Goal: Use online tool/utility: Utilize a website feature to perform a specific function

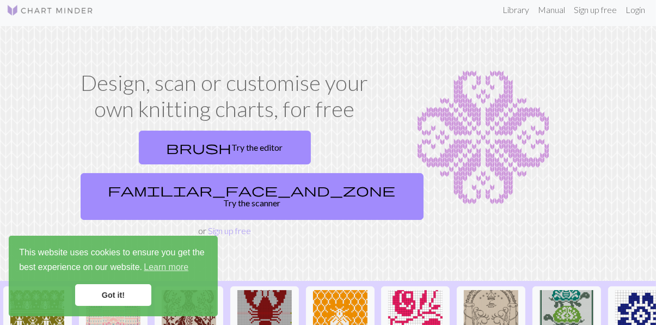
scroll to position [8, 0]
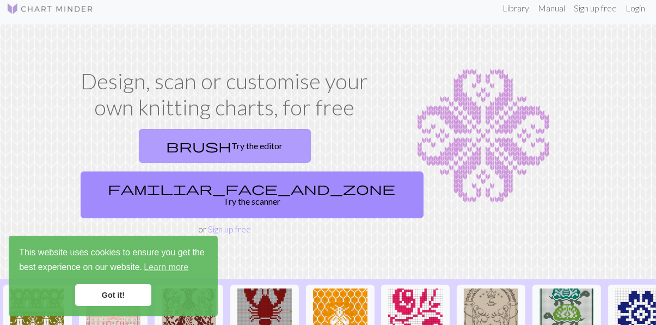
click at [169, 130] on link "brush Try the editor" at bounding box center [225, 146] width 172 height 34
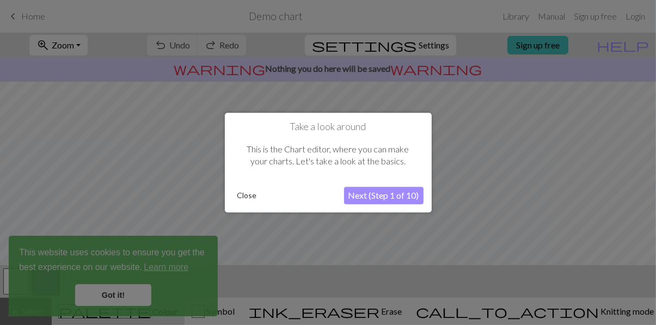
click at [137, 286] on div at bounding box center [328, 162] width 656 height 325
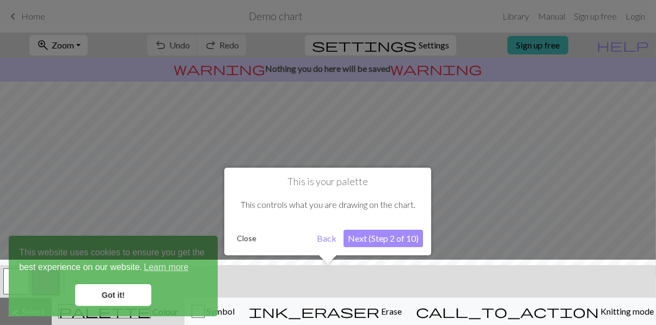
click at [251, 237] on div "This is your palette This controls what you are drawing on the chart. Close Bac…" at bounding box center [327, 212] width 207 height 88
click at [244, 230] on button "Close" at bounding box center [246, 238] width 28 height 16
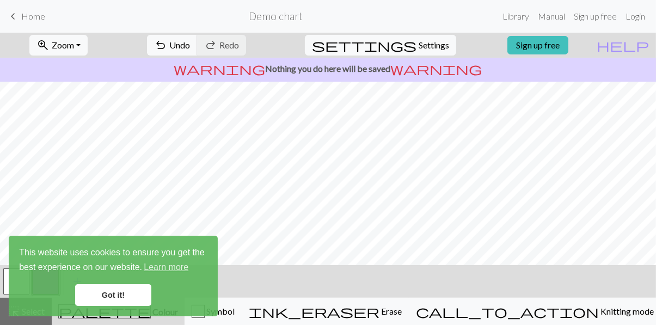
click at [153, 285] on div "Got it!" at bounding box center [113, 295] width 188 height 22
click at [129, 289] on link "Got it!" at bounding box center [113, 295] width 76 height 22
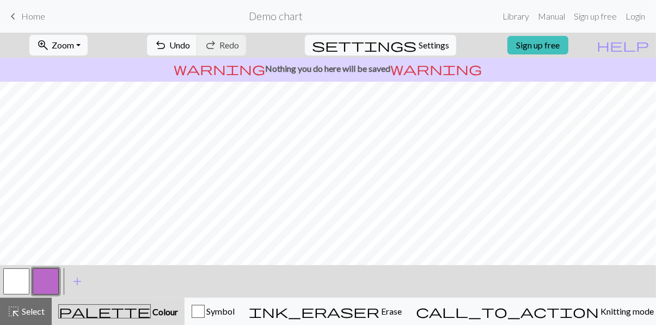
click at [135, 301] on link "Got it!" at bounding box center [113, 295] width 76 height 22
click at [428, 40] on span "Settings" at bounding box center [434, 45] width 30 height 13
select select "aran"
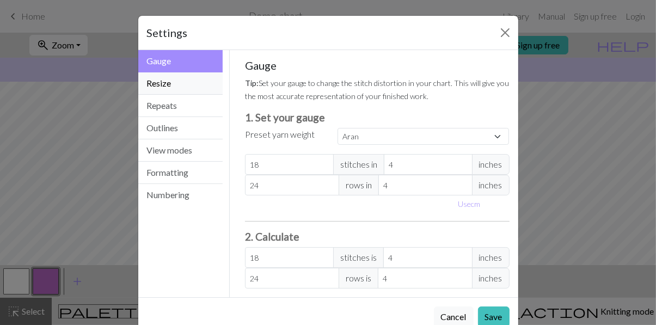
click at [213, 72] on button "Resize" at bounding box center [180, 83] width 85 height 22
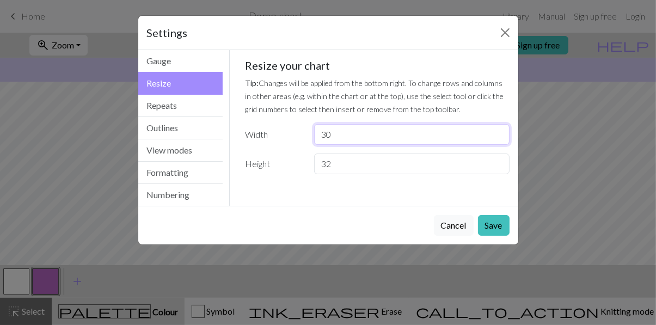
click at [363, 124] on input "30" at bounding box center [411, 134] width 195 height 21
type input "3"
type input "65"
click at [368, 138] on div "Gauge Tip: Set your gauge to change the stitch distortion in your chart. This w…" at bounding box center [377, 121] width 282 height 142
click at [204, 96] on button "Repeats" at bounding box center [180, 106] width 85 height 22
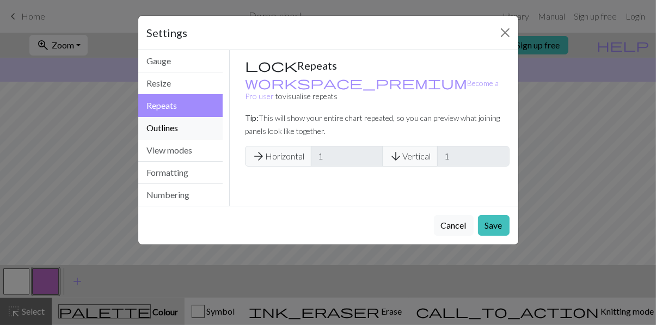
click at [208, 117] on button "Outlines" at bounding box center [180, 128] width 85 height 22
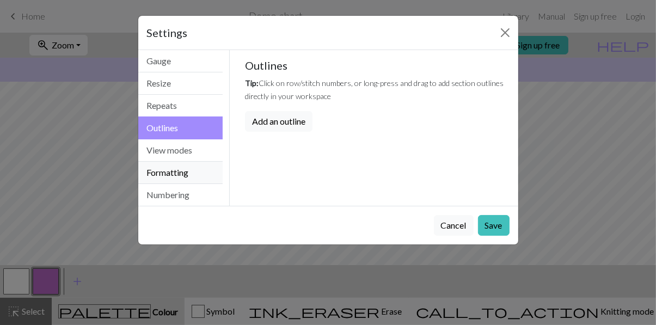
click at [203, 162] on button "Formatting" at bounding box center [180, 173] width 85 height 22
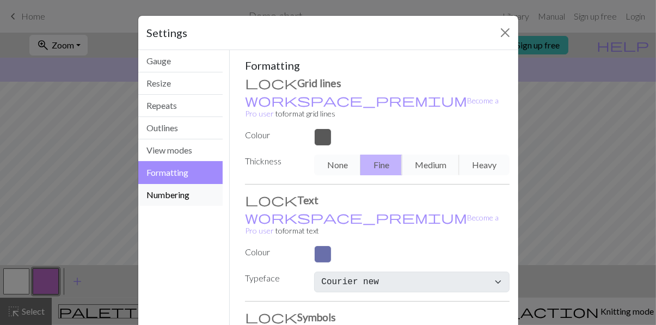
click at [193, 184] on button "Numbering" at bounding box center [180, 195] width 85 height 22
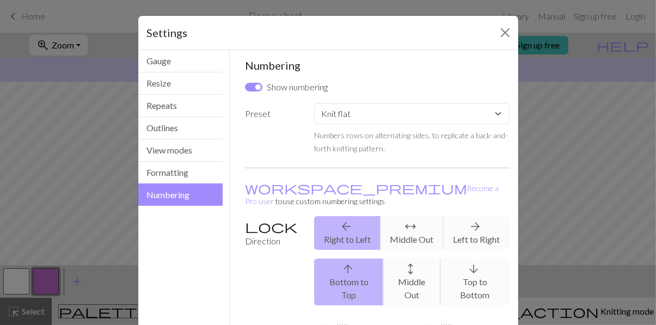
click at [205, 43] on div "Settings" at bounding box center [328, 33] width 380 height 34
click at [198, 57] on button "Gauge" at bounding box center [180, 61] width 85 height 22
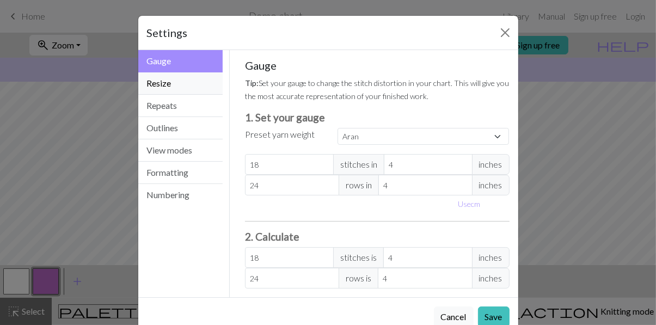
click at [217, 75] on button "Resize" at bounding box center [180, 83] width 85 height 22
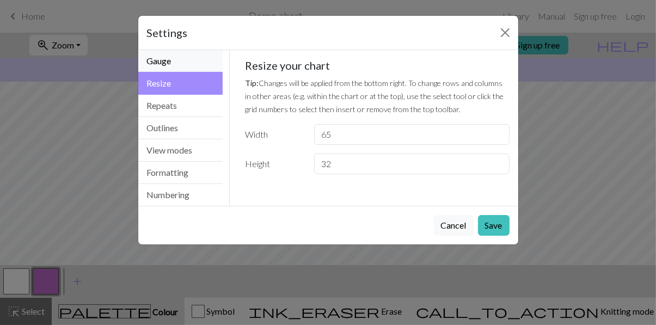
click at [212, 63] on button "Gauge" at bounding box center [180, 61] width 85 height 22
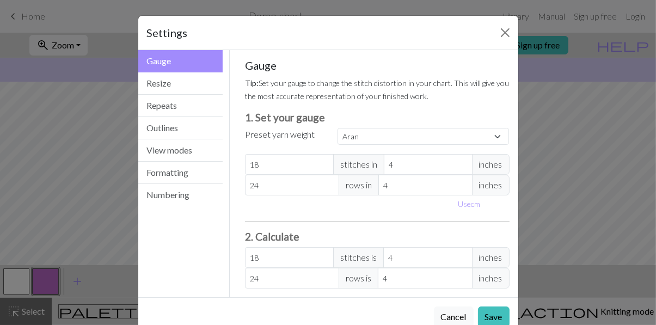
click at [214, 54] on button "Gauge" at bounding box center [180, 61] width 85 height 22
click at [503, 31] on button "Close" at bounding box center [505, 32] width 17 height 17
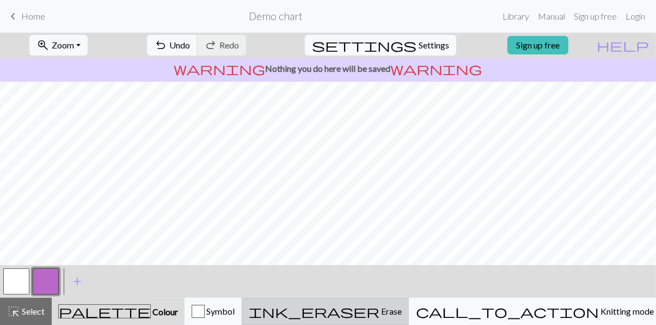
click at [402, 309] on span "Erase" at bounding box center [391, 311] width 22 height 10
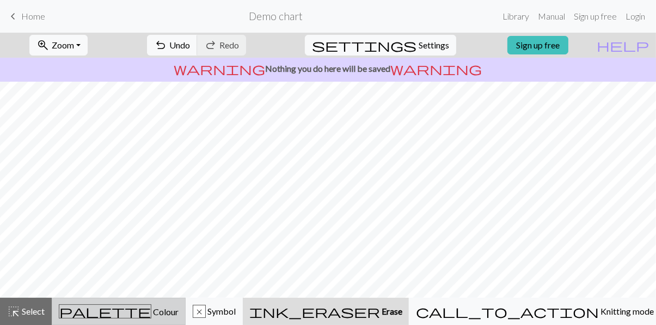
click at [151, 313] on span "Colour" at bounding box center [164, 312] width 27 height 10
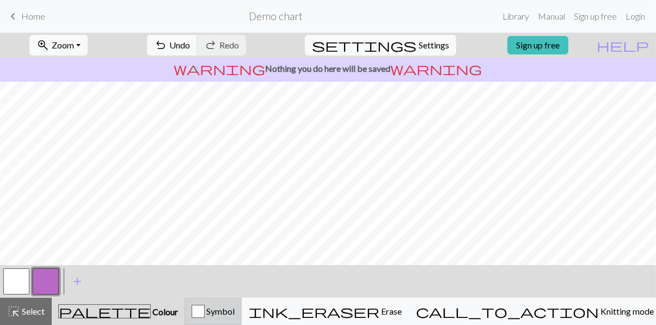
click at [235, 313] on div "Symbol" at bounding box center [213, 311] width 43 height 13
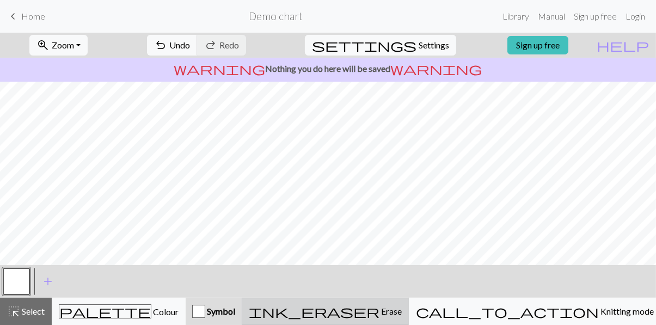
click at [385, 312] on div "ink_eraser Erase Erase" at bounding box center [325, 311] width 153 height 13
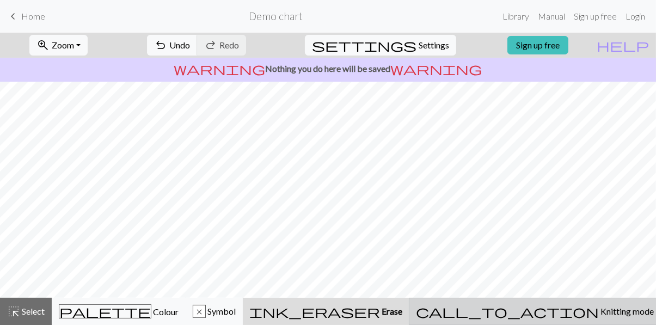
click at [541, 311] on div "call_to_action Knitting mode Knitting mode" at bounding box center [535, 311] width 238 height 13
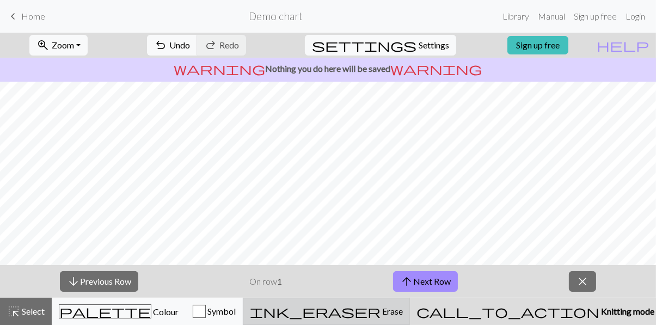
click at [410, 317] on button "ink_eraser Erase Erase" at bounding box center [326, 311] width 167 height 27
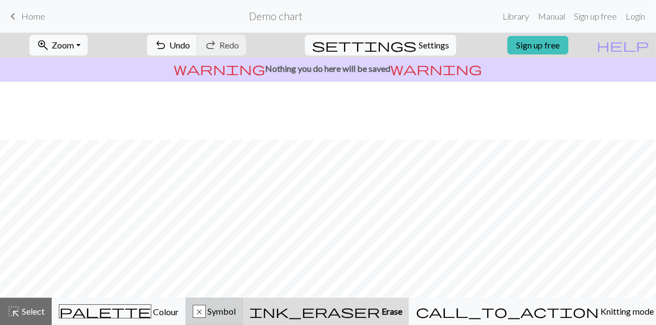
scroll to position [58, 0]
click at [534, 15] on link "Library" at bounding box center [515, 16] width 35 height 22
click at [534, 21] on link "Library" at bounding box center [515, 16] width 35 height 22
click at [534, 15] on link "Library" at bounding box center [515, 16] width 35 height 22
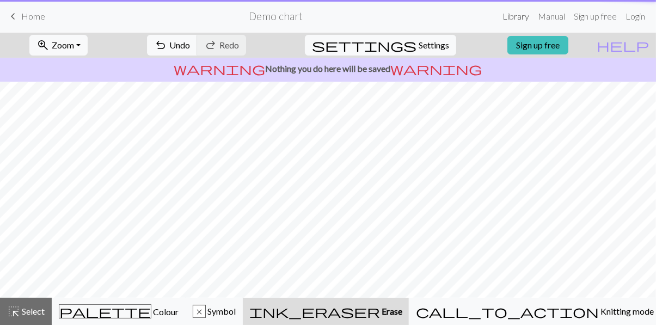
click at [534, 17] on link "Library" at bounding box center [515, 16] width 35 height 22
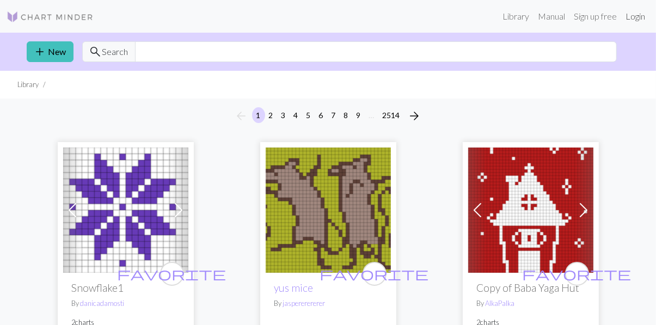
click at [637, 18] on link "Login" at bounding box center [635, 16] width 28 height 22
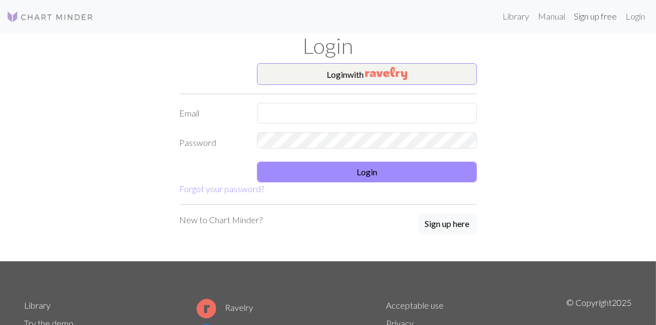
click at [612, 19] on link "Sign up free" at bounding box center [596, 16] width 52 height 22
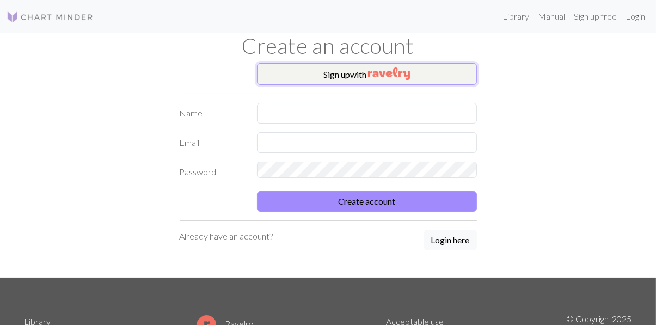
click at [435, 63] on button "Sign up with" at bounding box center [367, 74] width 220 height 22
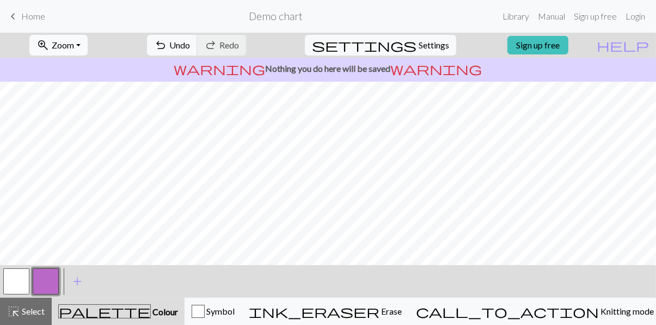
click at [88, 46] on button "zoom_in Zoom Zoom" at bounding box center [58, 45] width 58 height 21
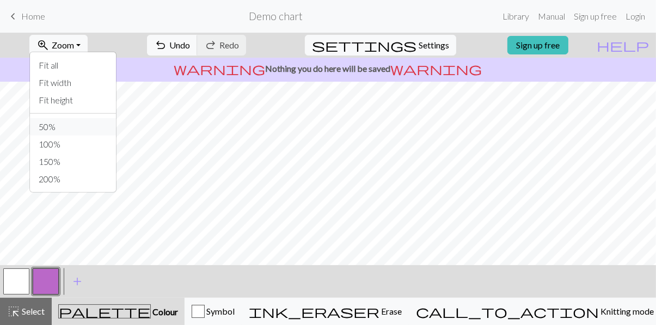
click at [116, 118] on button "50%" at bounding box center [73, 126] width 86 height 17
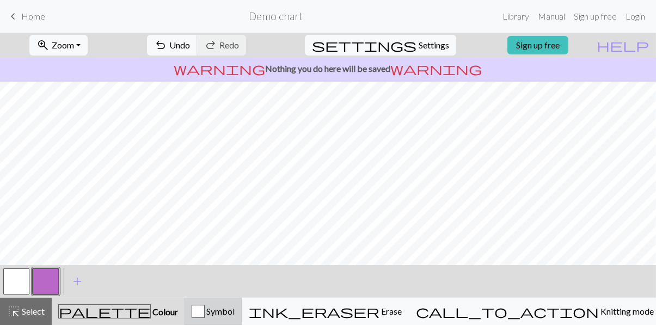
click at [235, 311] on span "Symbol" at bounding box center [220, 311] width 30 height 10
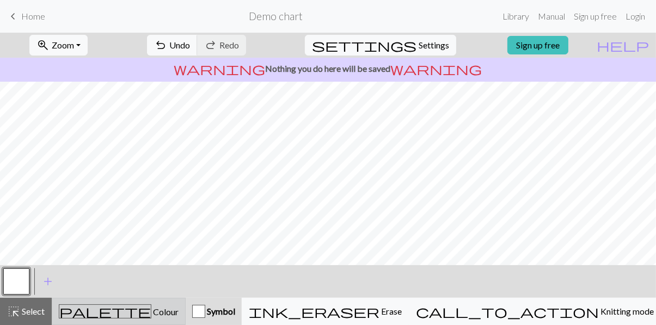
click at [145, 303] on button "palette Colour Colour" at bounding box center [119, 311] width 134 height 27
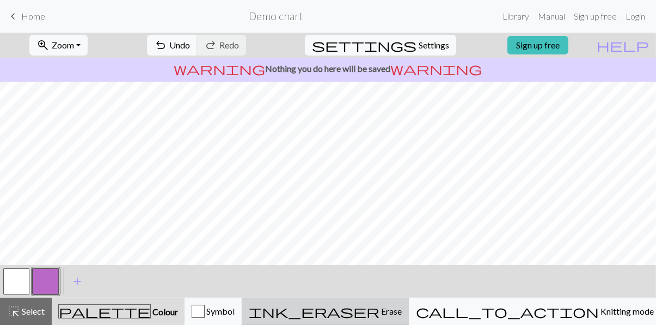
click at [402, 314] on span "Erase" at bounding box center [391, 311] width 22 height 10
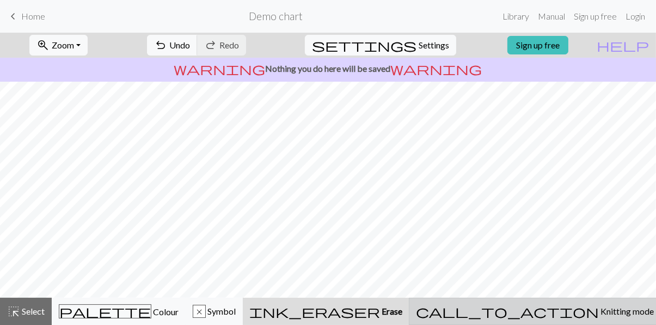
click at [599, 315] on span "Knitting mode" at bounding box center [626, 311] width 55 height 10
